Goal: Task Accomplishment & Management: Use online tool/utility

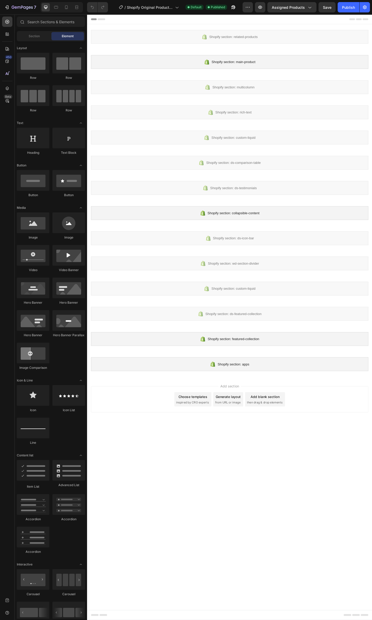
drag, startPoint x: 94, startPoint y: 23, endPoint x: 258, endPoint y: 461, distance: 467.8
click at [261, 8] on icon "button" at bounding box center [260, 7] width 5 height 5
click at [4, 8] on button "7" at bounding box center [20, 7] width 36 height 10
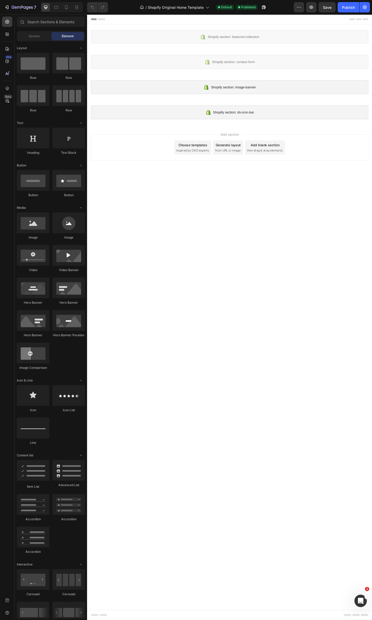
click at [160, 230] on body "Shopify section: featured-collection Shopify section: featured-collection Shopi…" at bounding box center [242, 343] width 310 height 659
click at [6, 10] on icon "button" at bounding box center [6, 7] width 5 height 5
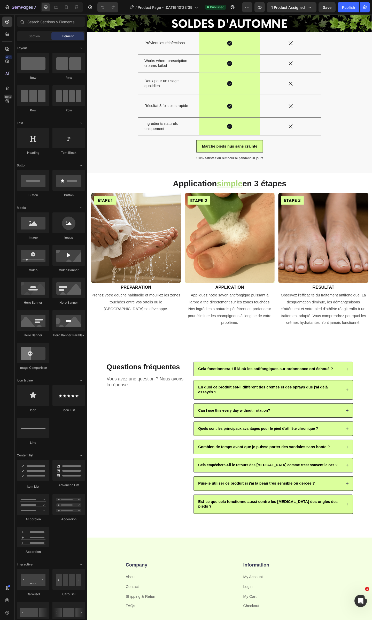
scroll to position [1120, 0]
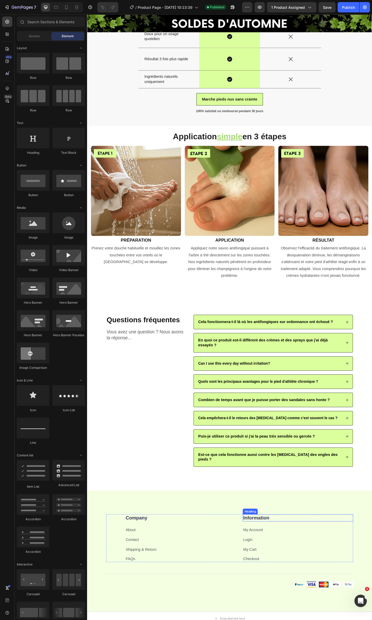
click at [294, 559] on h2 "Information" at bounding box center [317, 563] width 120 height 8
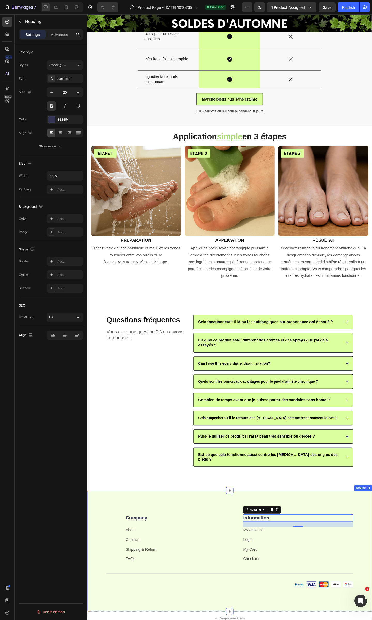
click at [264, 620] on div "Company Heading About Text block Contact Text block Shipping & Return Text bloc…" at bounding box center [242, 599] width 310 height 132
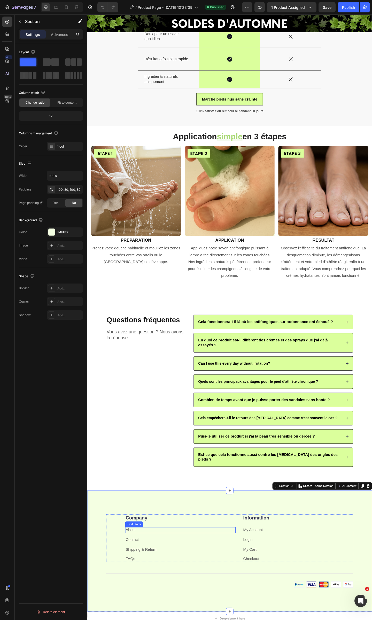
click at [149, 573] on p "About" at bounding box center [188, 575] width 119 height 5
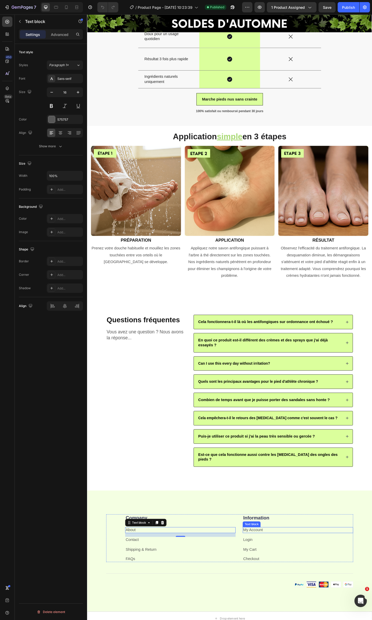
click at [276, 573] on link "My Account" at bounding box center [267, 575] width 21 height 4
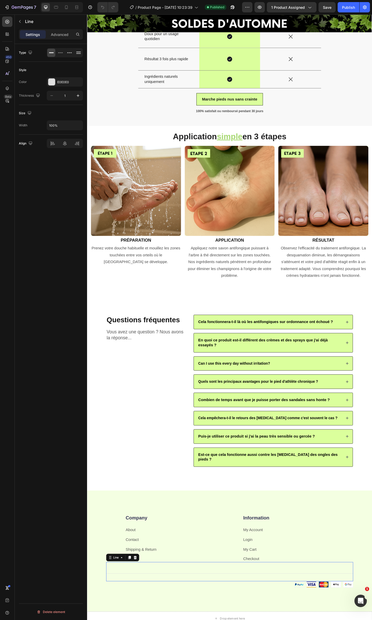
drag, startPoint x: 233, startPoint y: 599, endPoint x: 243, endPoint y: 596, distance: 11.3
click at [233, 611] on div "Title Line 0" at bounding box center [242, 621] width 269 height 21
click at [130, 476] on div "Questions fréquentes Heading Vous avez une question ? Nous avons la réponse... …" at bounding box center [151, 424] width 87 height 166
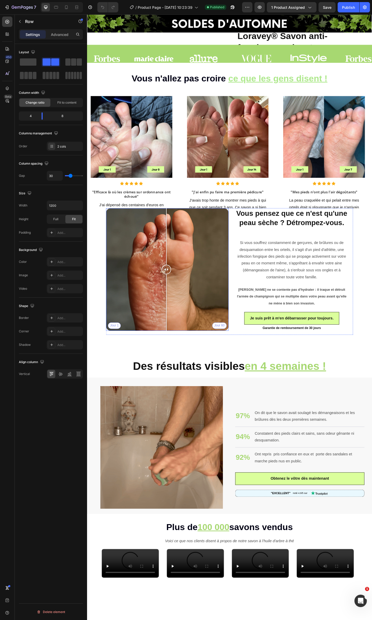
scroll to position [40, 0]
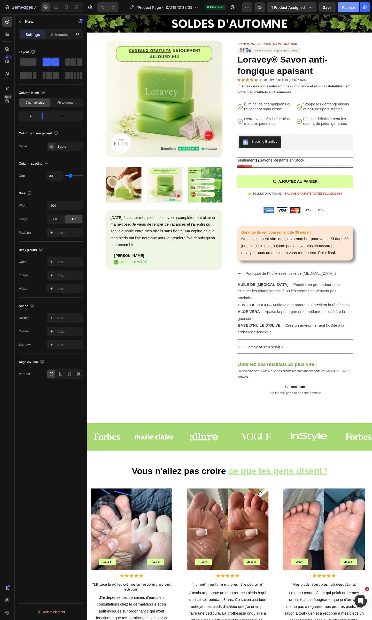
click at [347, 8] on div "Publish" at bounding box center [348, 7] width 13 height 5
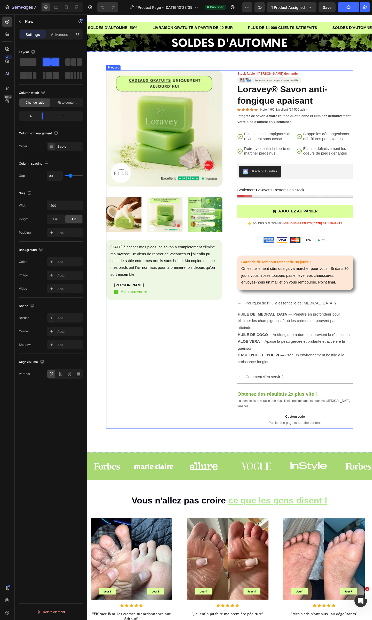
scroll to position [0, 0]
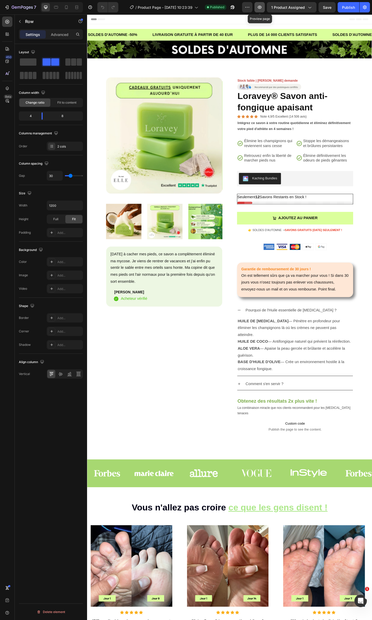
click at [260, 7] on icon "button" at bounding box center [260, 7] width 2 height 2
click at [5, 7] on icon "button" at bounding box center [6, 7] width 2 height 2
click at [8, 5] on icon "button" at bounding box center [6, 7] width 5 height 5
